Goal: Navigation & Orientation: Find specific page/section

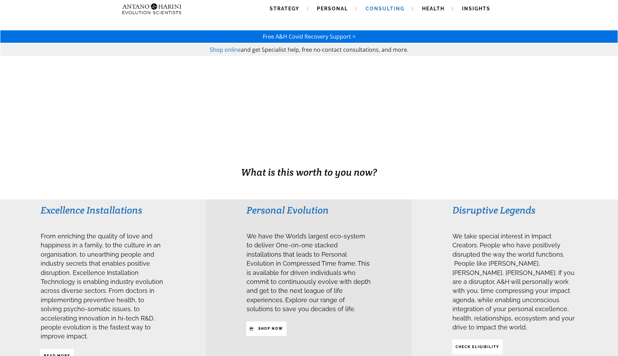
click at [384, 8] on span "Consulting" at bounding box center [384, 9] width 39 height 6
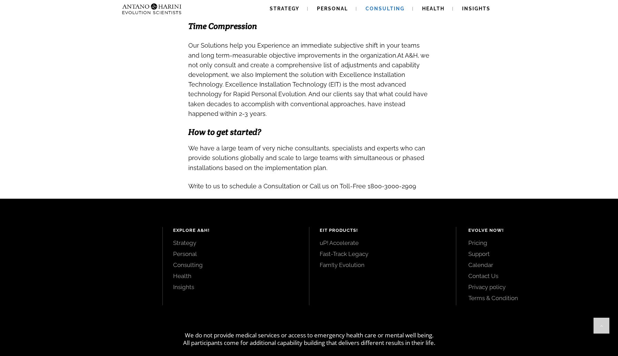
scroll to position [671, 0]
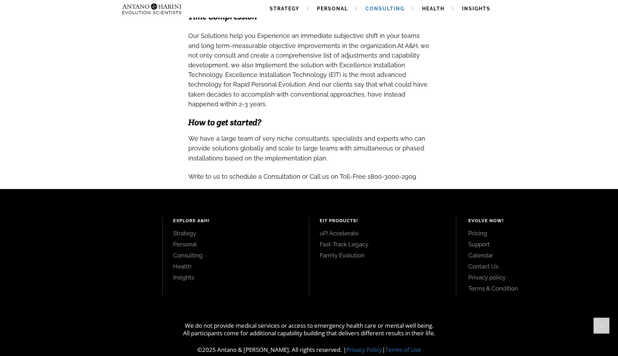
click at [336, 240] on link "Fast-Track Legacy" at bounding box center [382, 244] width 126 height 8
click at [350, 229] on link "uP! Accelerate" at bounding box center [382, 233] width 126 height 8
